Goal: Information Seeking & Learning: Learn about a topic

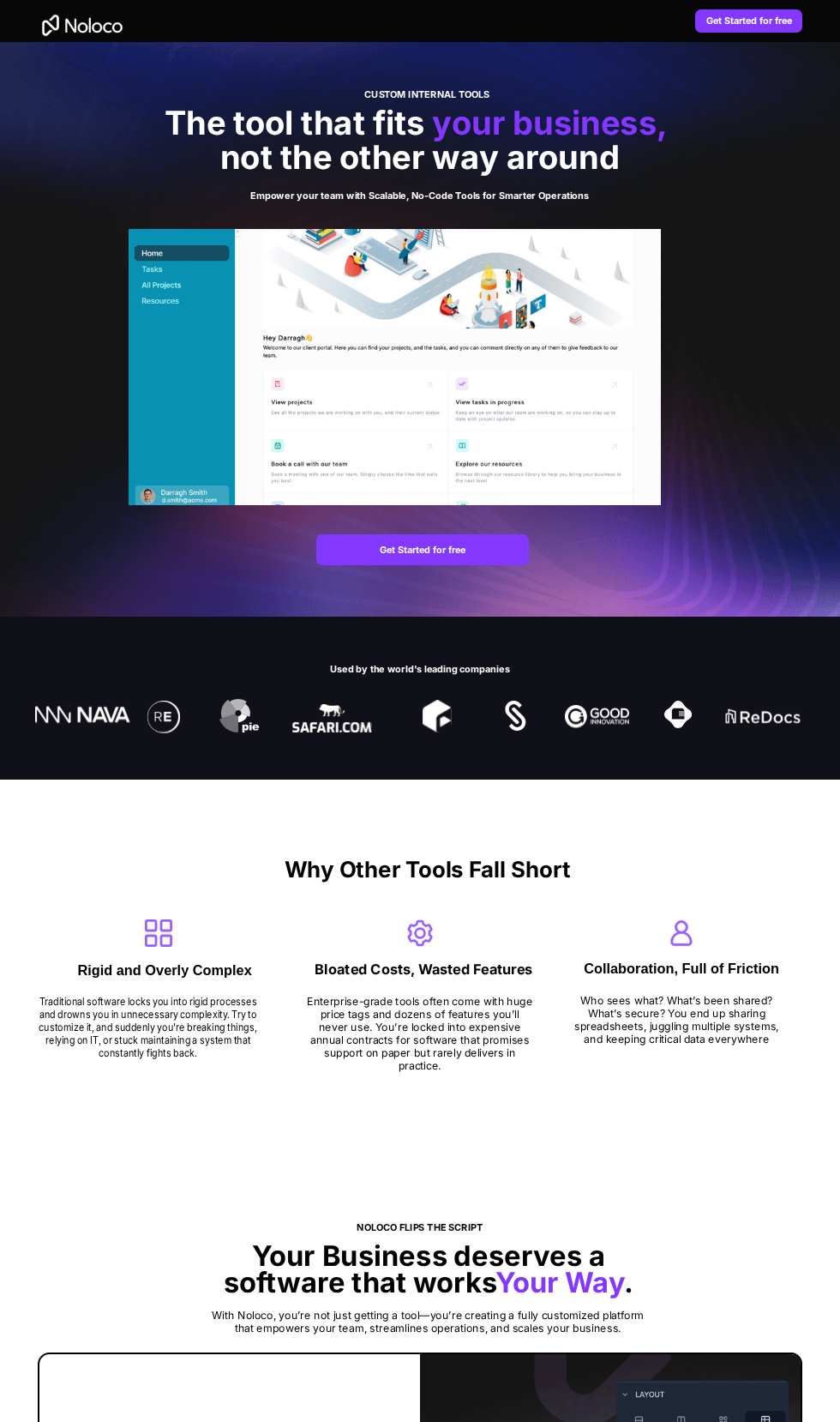
click at [287, 109] on span "The tool that fits" at bounding box center [295, 122] width 261 height 40
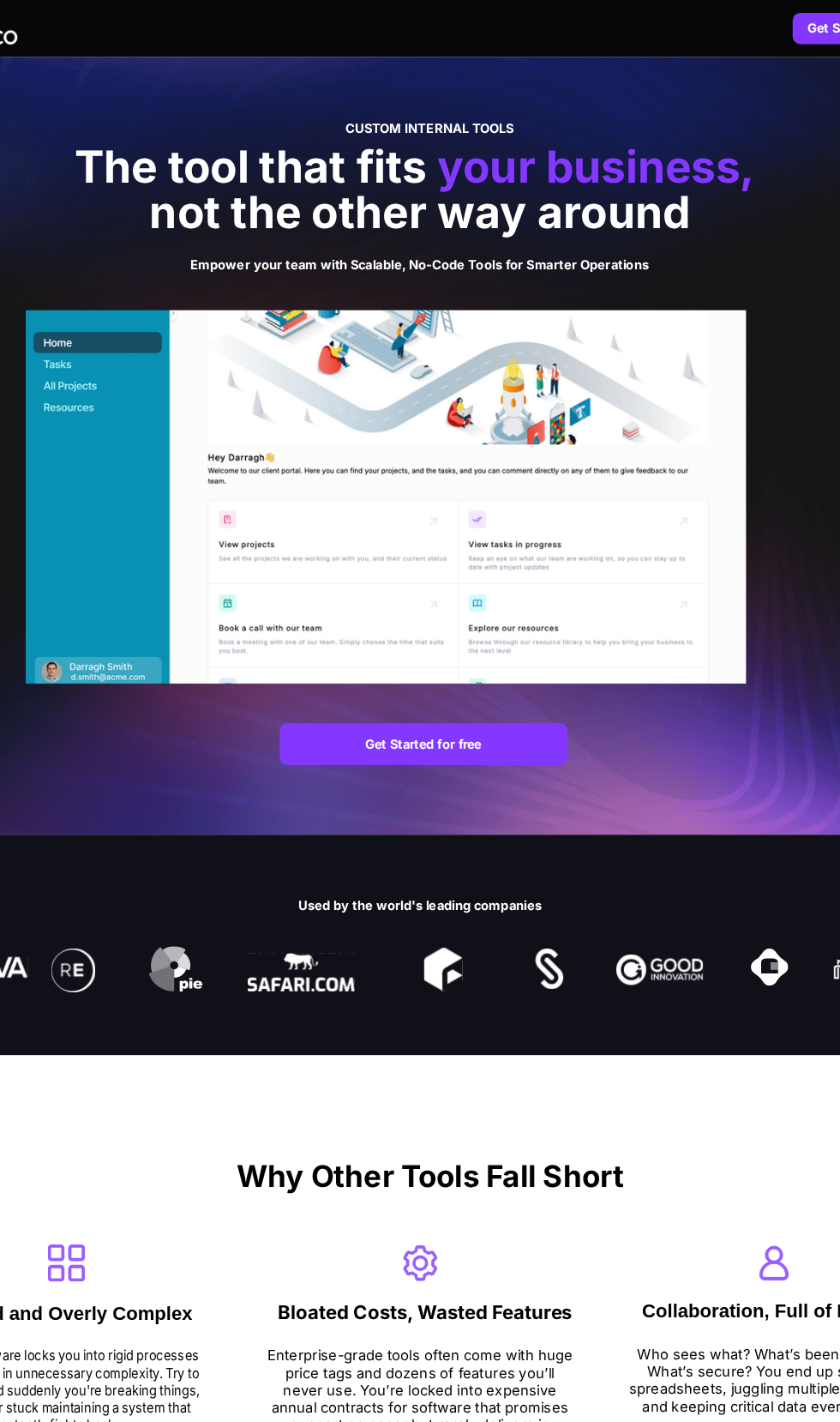
click at [219, 81] on div at bounding box center [420, 329] width 840 height 574
click at [199, 72] on div at bounding box center [420, 329] width 840 height 574
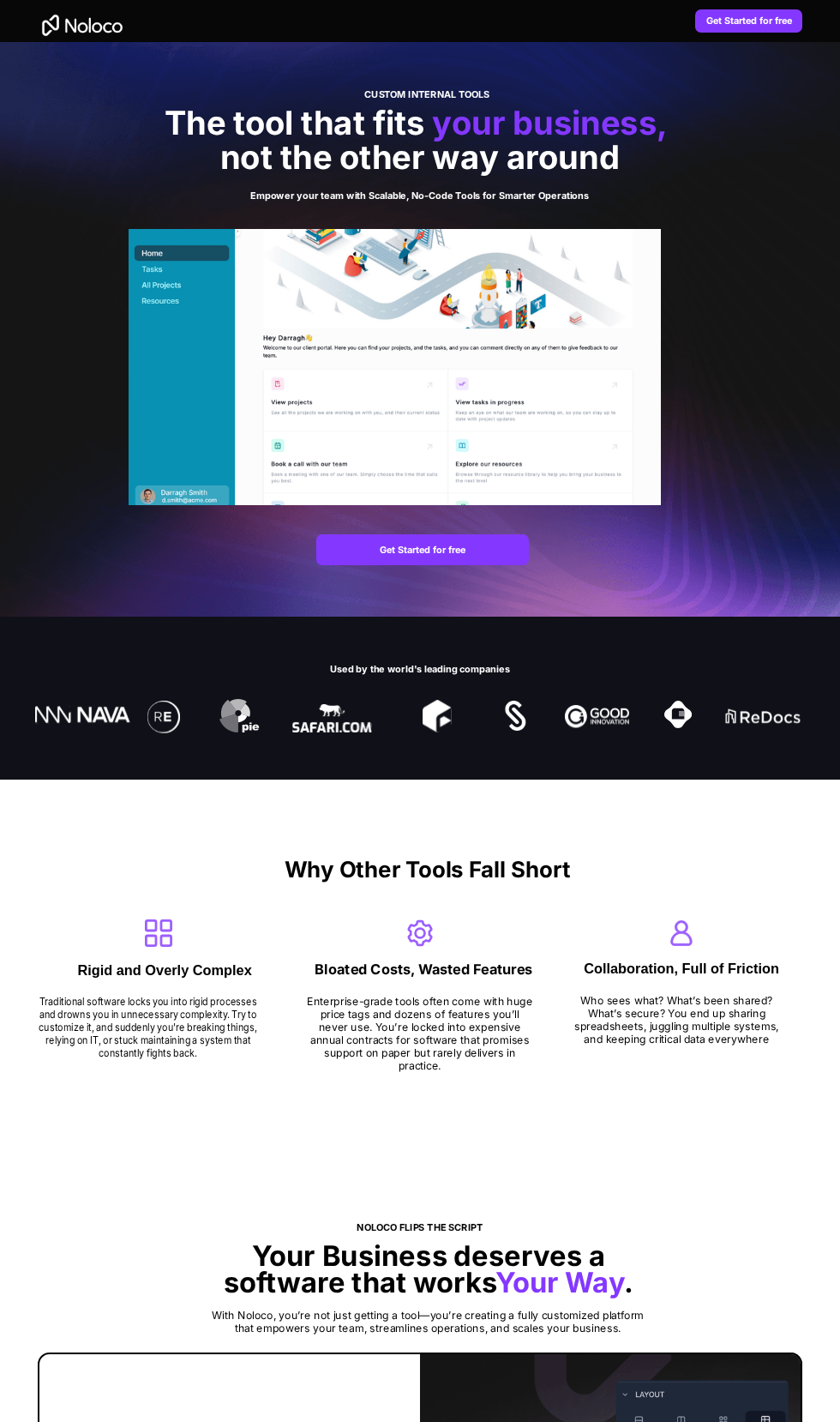
click at [214, 632] on div at bounding box center [420, 699] width 840 height 163
click at [601, 363] on img at bounding box center [394, 367] width 533 height 277
click at [311, 503] on img at bounding box center [394, 367] width 533 height 277
click at [418, 137] on span "The tool that fits" at bounding box center [295, 122] width 261 height 40
click at [214, 574] on div at bounding box center [420, 329] width 840 height 574
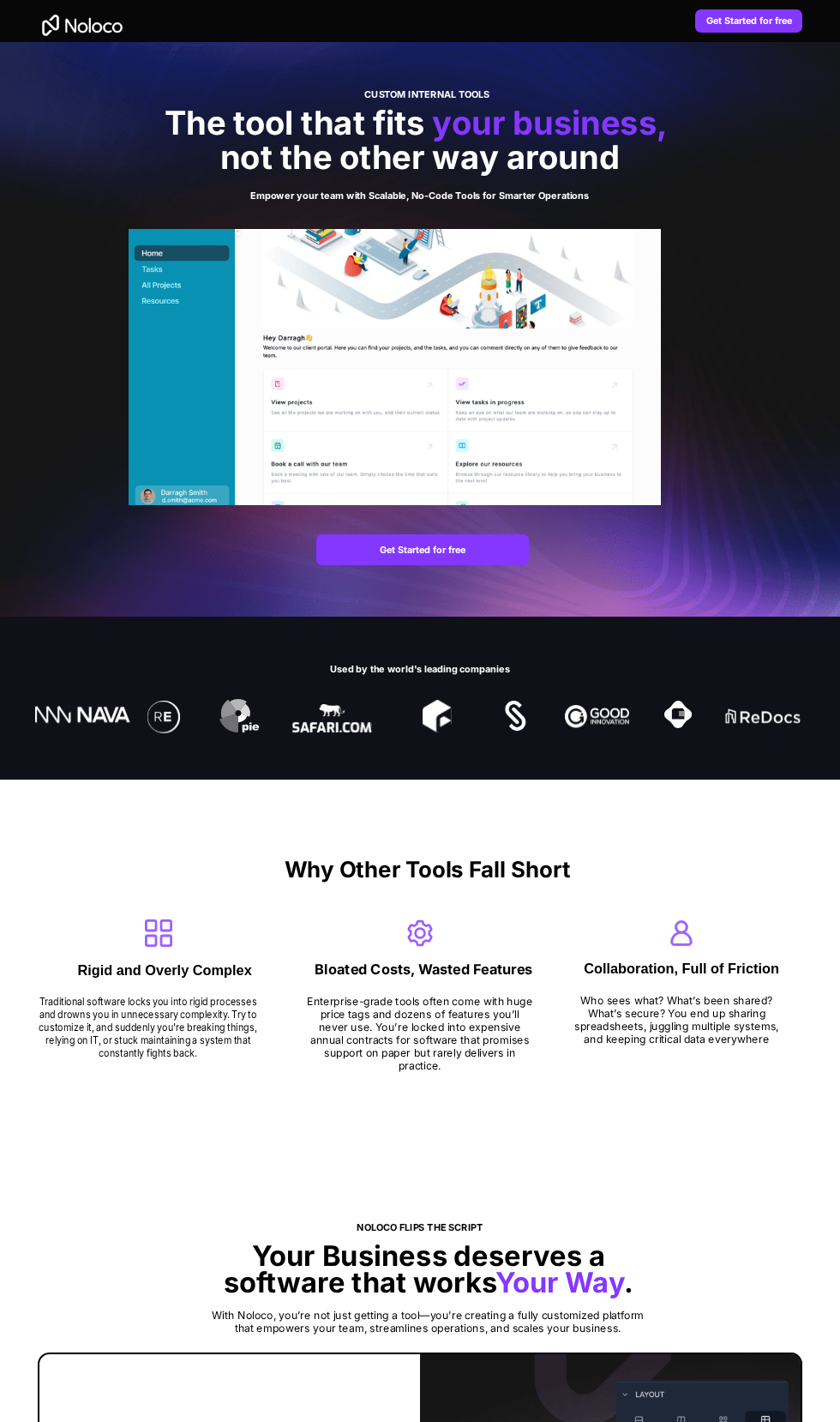
click at [209, 732] on div at bounding box center [420, 699] width 840 height 163
click at [267, 566] on div at bounding box center [420, 329] width 840 height 574
click at [396, 356] on img at bounding box center [394, 367] width 533 height 277
click at [213, 591] on div at bounding box center [420, 329] width 840 height 574
click at [253, 574] on div at bounding box center [420, 329] width 840 height 574
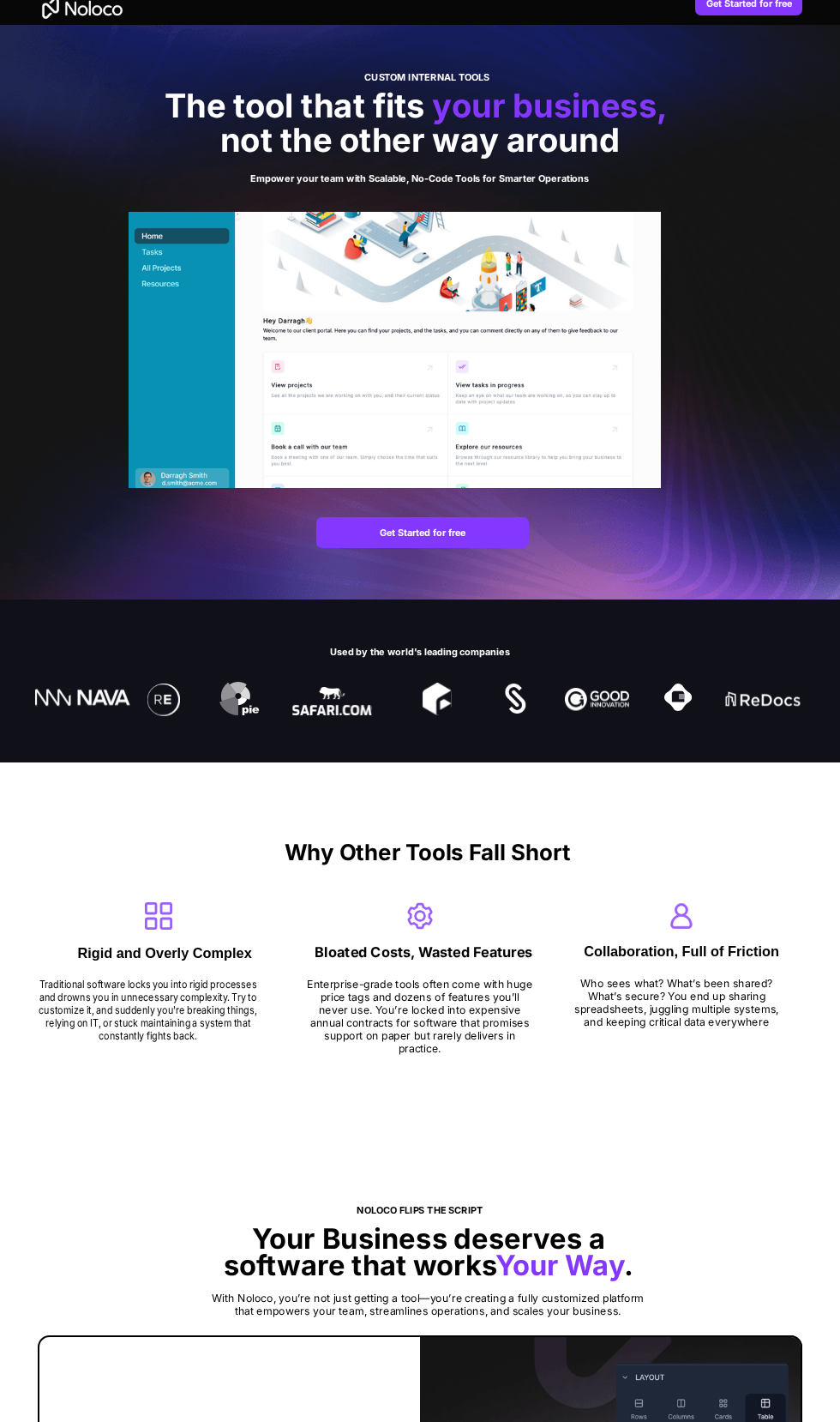
scroll to position [19, 0]
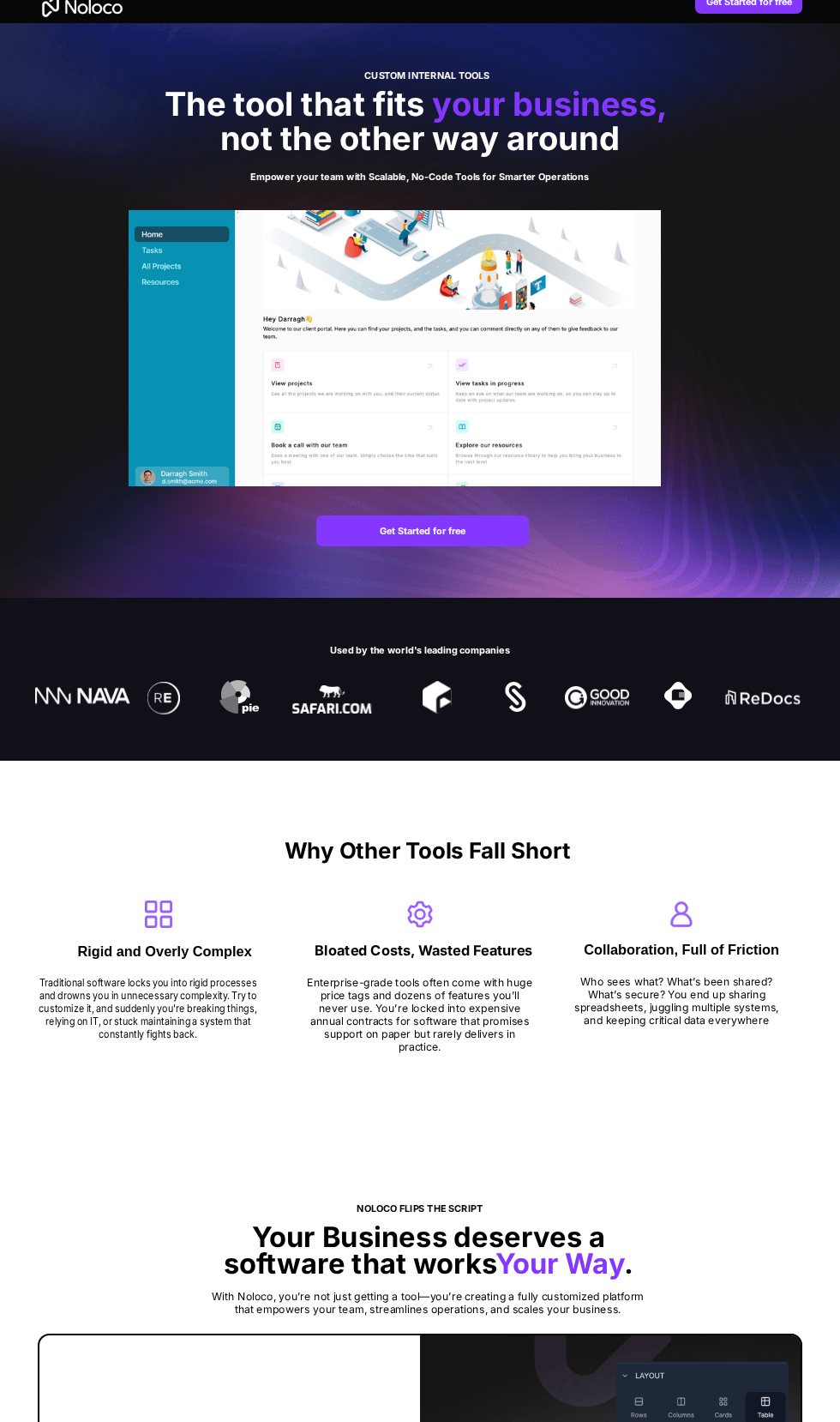
click at [113, 637] on div at bounding box center [420, 679] width 840 height 163
click at [693, 467] on div at bounding box center [420, 310] width 840 height 574
click at [697, 441] on div at bounding box center [420, 310] width 840 height 574
click at [120, 584] on div at bounding box center [420, 310] width 840 height 574
click at [217, 623] on div at bounding box center [420, 679] width 840 height 163
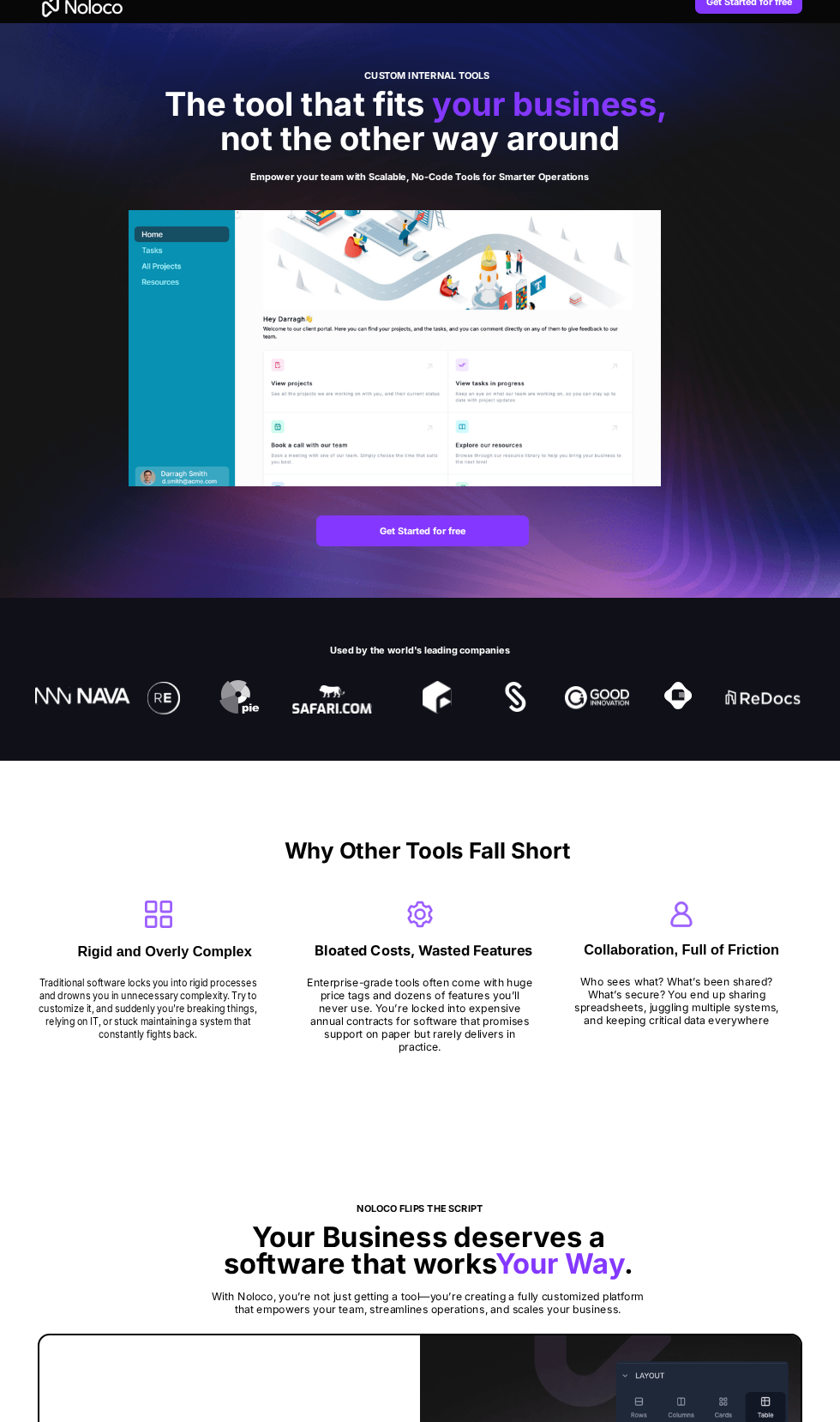
click at [202, 585] on div at bounding box center [420, 310] width 840 height 574
click at [54, 647] on div at bounding box center [420, 679] width 840 height 163
click at [395, 13] on div at bounding box center [421, 2] width 766 height 23
click at [92, 564] on div at bounding box center [420, 310] width 840 height 574
